Goal: Information Seeking & Learning: Learn about a topic

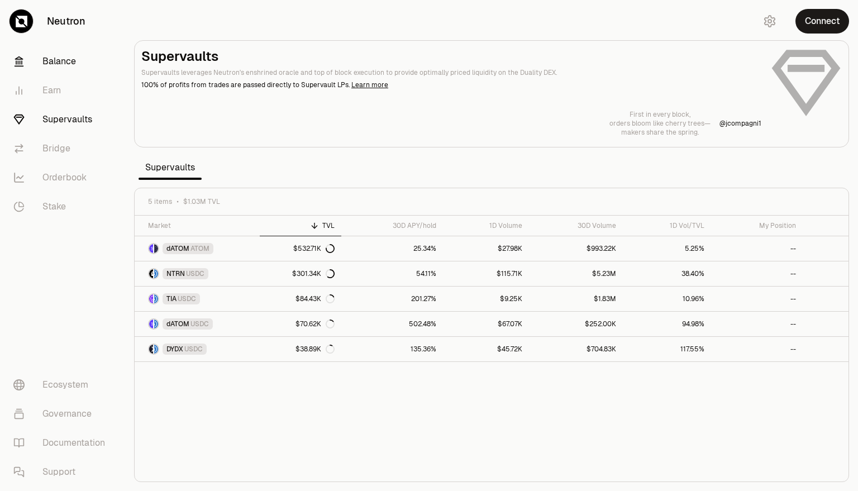
click at [57, 63] on link "Balance" at bounding box center [62, 61] width 116 height 29
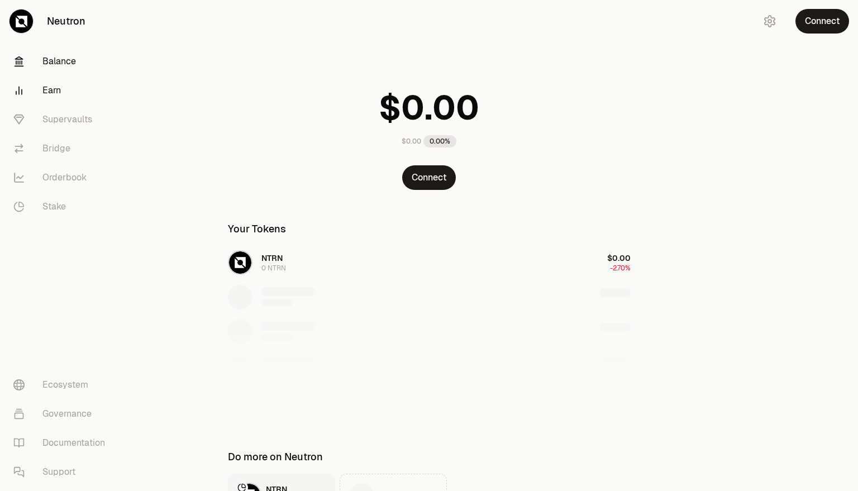
click at [54, 82] on link "Earn" at bounding box center [62, 90] width 116 height 29
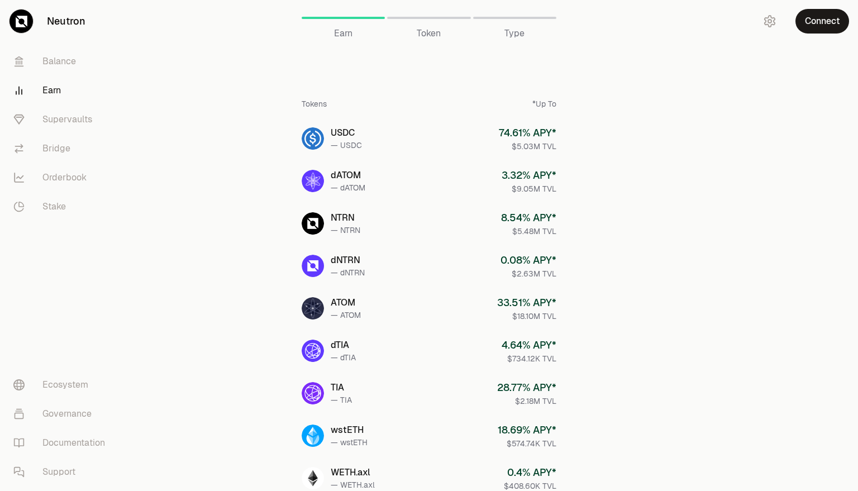
click at [430, 41] on div "Earn Token Type" at bounding box center [430, 22] width 430 height 45
click at [430, 40] on div "Earn Token Type" at bounding box center [430, 22] width 430 height 45
click at [430, 39] on span "Token" at bounding box center [429, 33] width 24 height 13
click at [430, 36] on span "Token" at bounding box center [429, 33] width 24 height 13
click at [431, 30] on span "Token" at bounding box center [429, 33] width 24 height 13
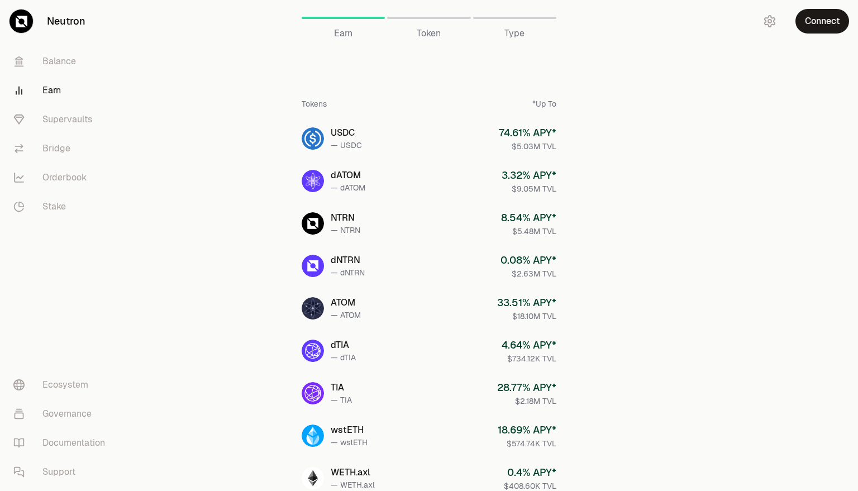
click at [515, 34] on span "Type" at bounding box center [514, 33] width 20 height 13
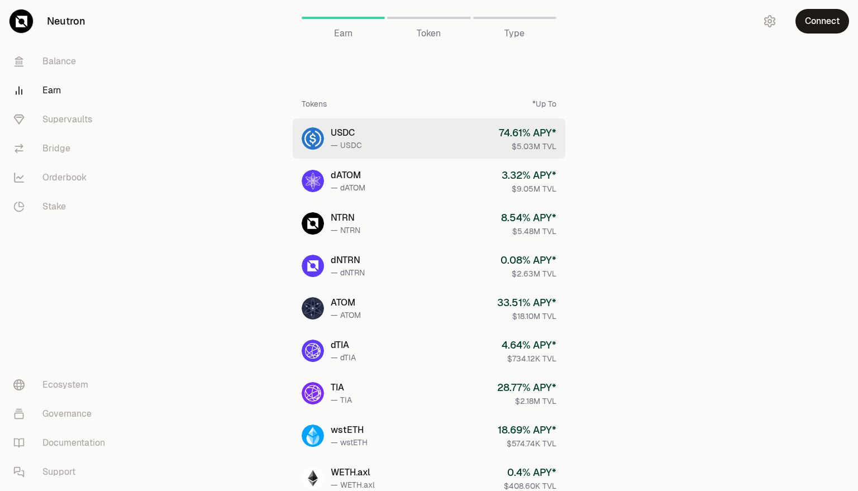
click at [425, 158] on link "USDC — USDC 74.61 % APY* $5.03M TVL" at bounding box center [429, 138] width 273 height 40
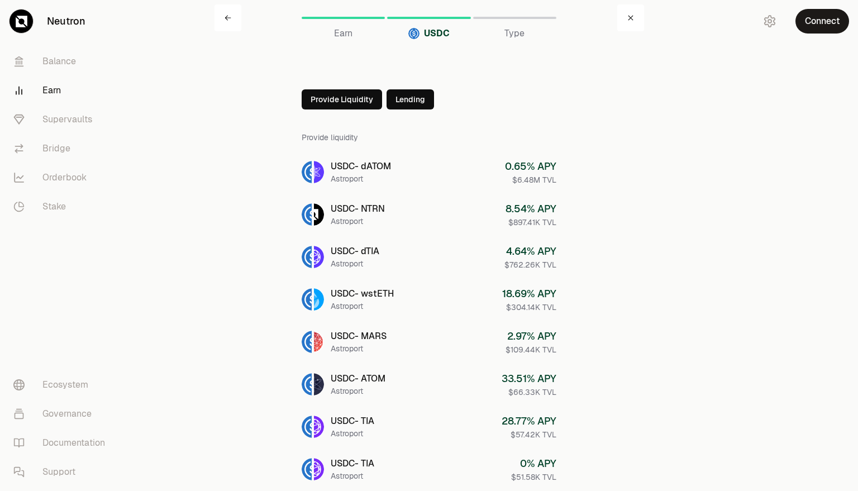
click at [518, 32] on span "Type" at bounding box center [514, 33] width 20 height 13
click at [396, 101] on button "Lending" at bounding box center [410, 99] width 47 height 20
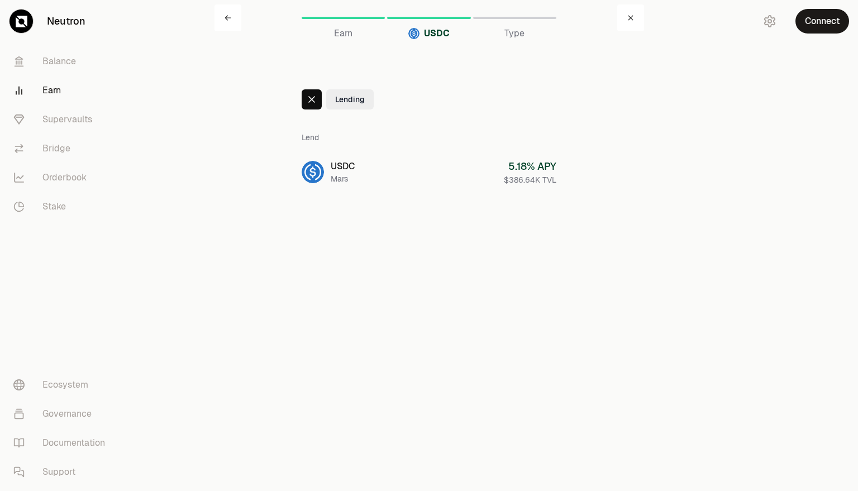
click at [348, 26] on link "Earn" at bounding box center [343, 17] width 83 height 27
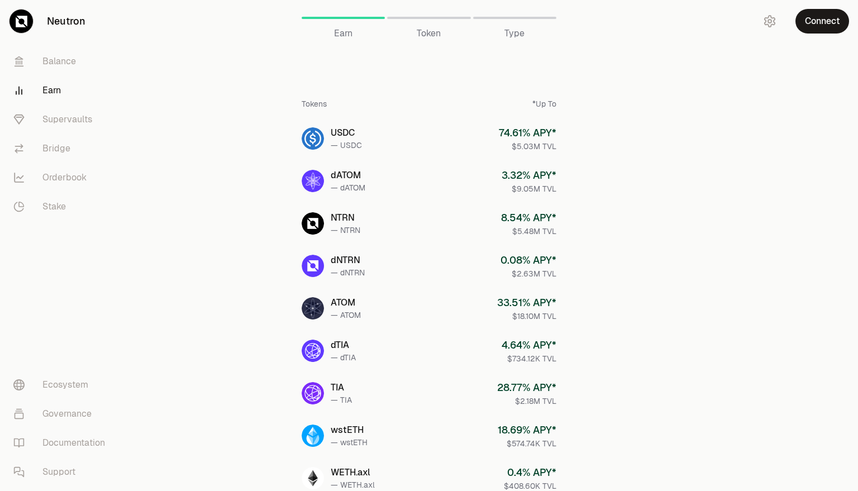
click at [431, 30] on span "Token" at bounding box center [429, 33] width 24 height 13
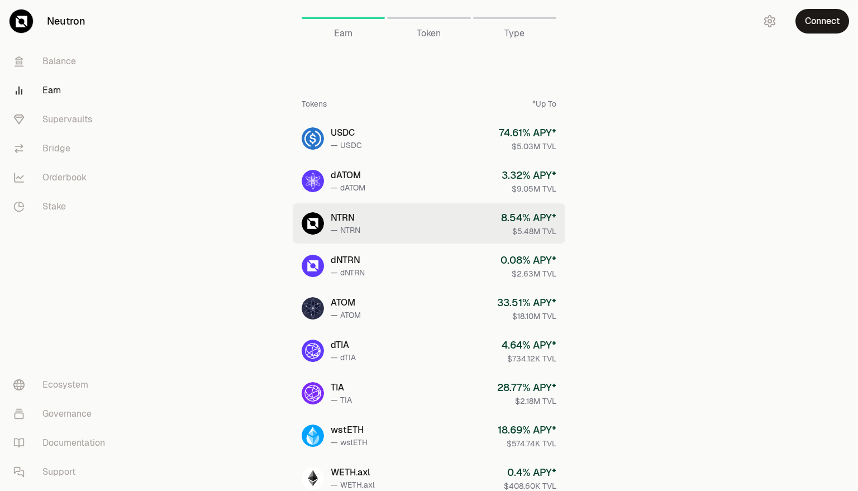
click at [363, 217] on link "NTRN — NTRN 8.54 % APY* $5.48M TVL" at bounding box center [429, 223] width 273 height 40
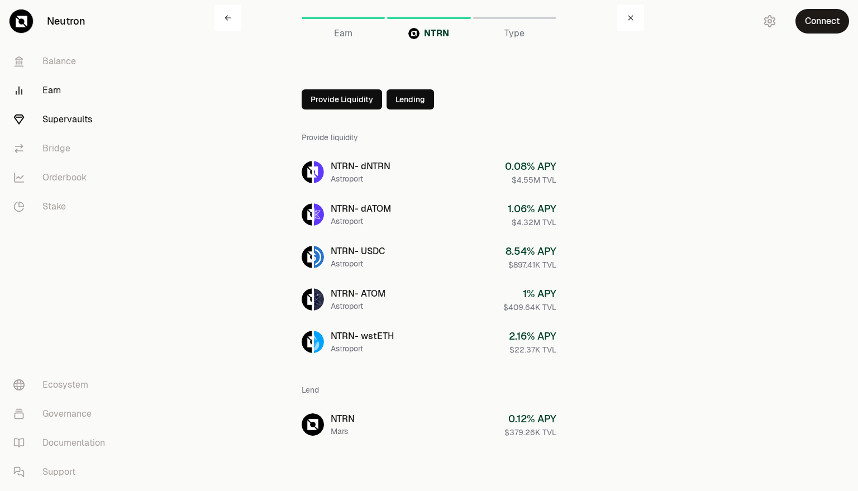
click at [94, 121] on link "Supervaults" at bounding box center [62, 119] width 116 height 29
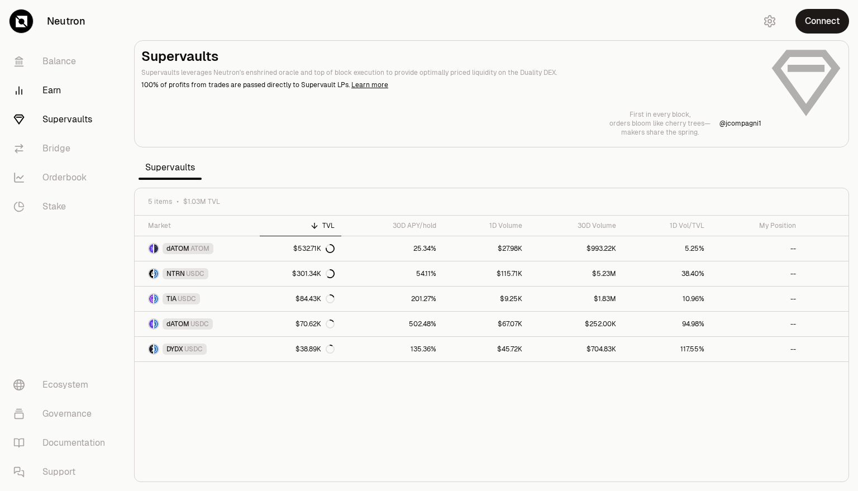
click at [59, 97] on link "Earn" at bounding box center [62, 90] width 116 height 29
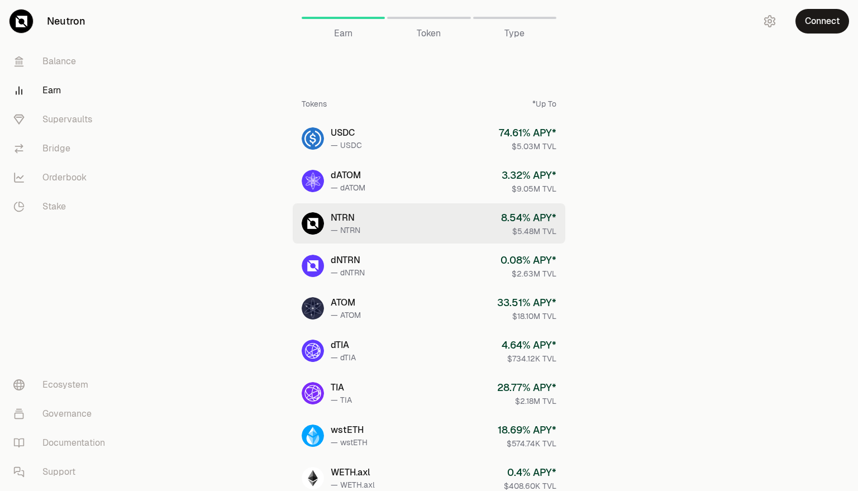
click at [355, 231] on div "— NTRN" at bounding box center [346, 230] width 30 height 11
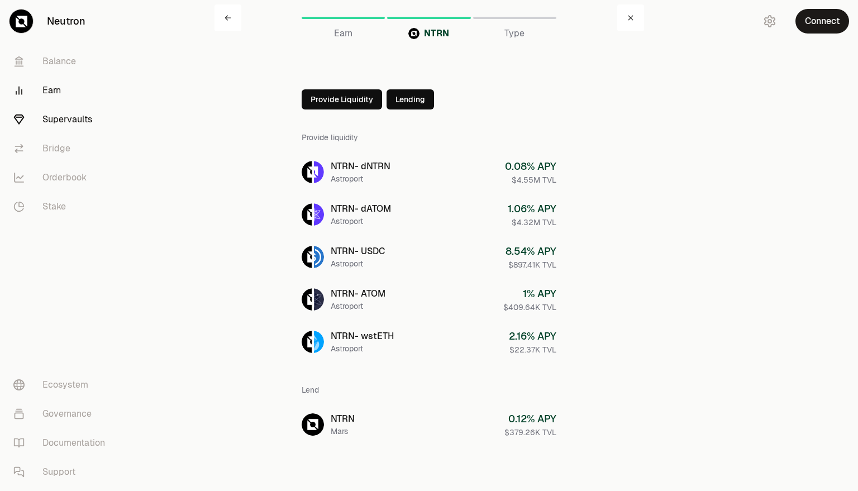
click at [72, 121] on link "Supervaults" at bounding box center [62, 119] width 116 height 29
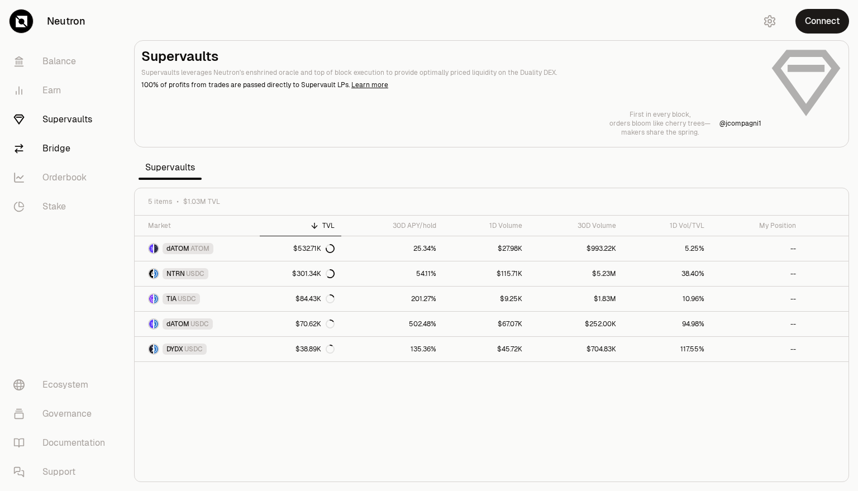
click at [67, 144] on link "Bridge" at bounding box center [62, 148] width 116 height 29
